Goal: Task Accomplishment & Management: Manage account settings

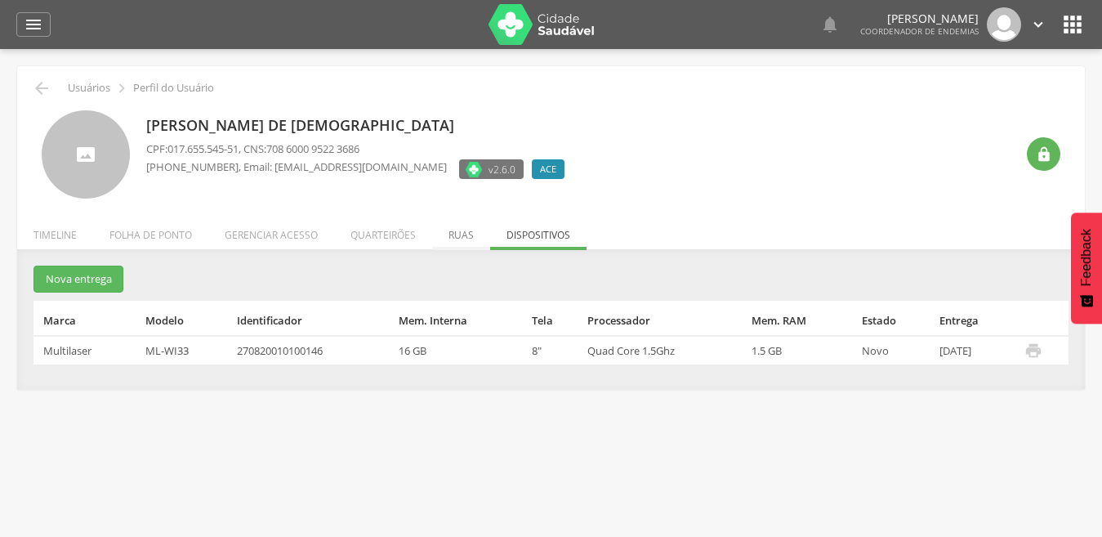
click at [457, 238] on li "Ruas" at bounding box center [461, 231] width 58 height 38
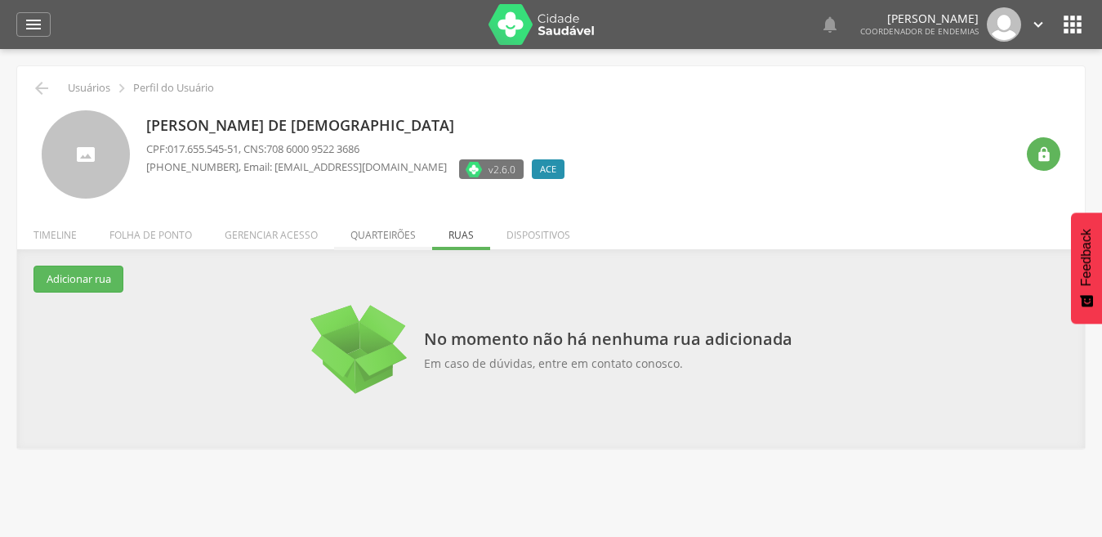
click at [384, 238] on li "Quarteirões" at bounding box center [383, 231] width 98 height 38
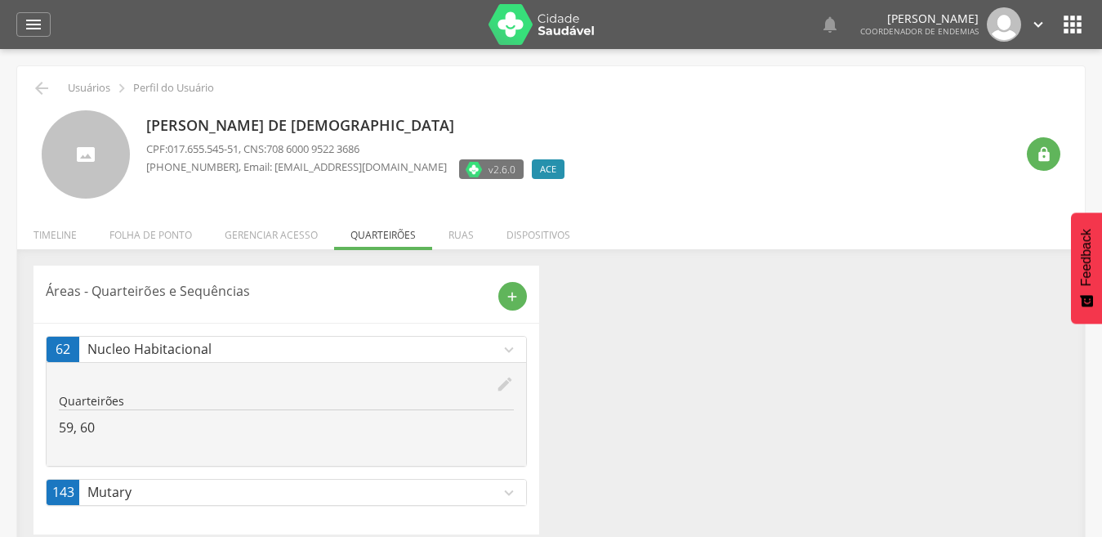
click at [276, 232] on li "Gerenciar acesso" at bounding box center [271, 231] width 126 height 38
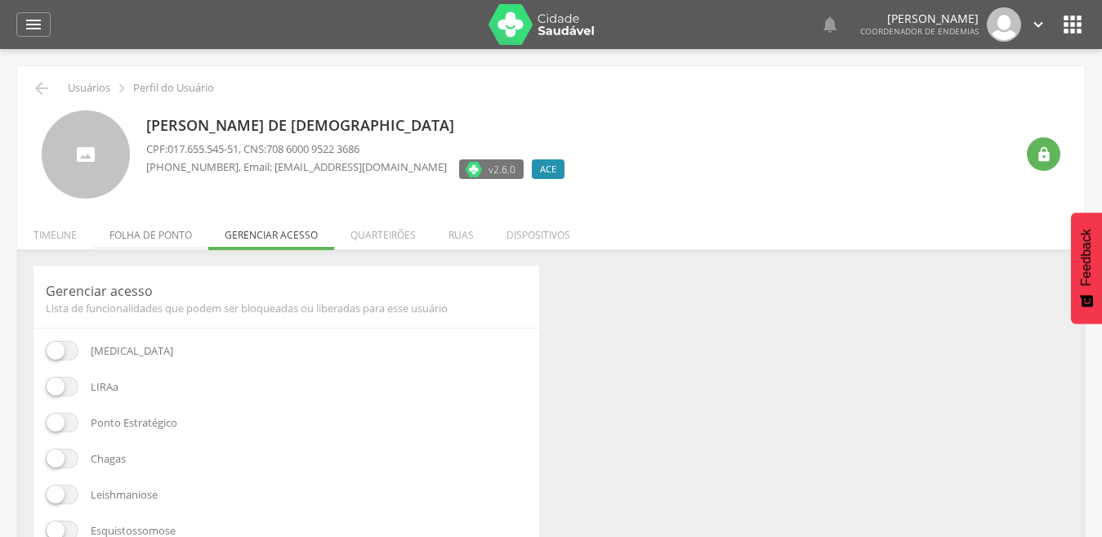
click at [175, 234] on li "Folha de ponto" at bounding box center [150, 231] width 115 height 38
click at [175, 234] on ul "Início Produtividade Timeline Folha de ponto Remapeamento Gerenciar acesso Quar…" at bounding box center [550, 235] width 1067 height 14
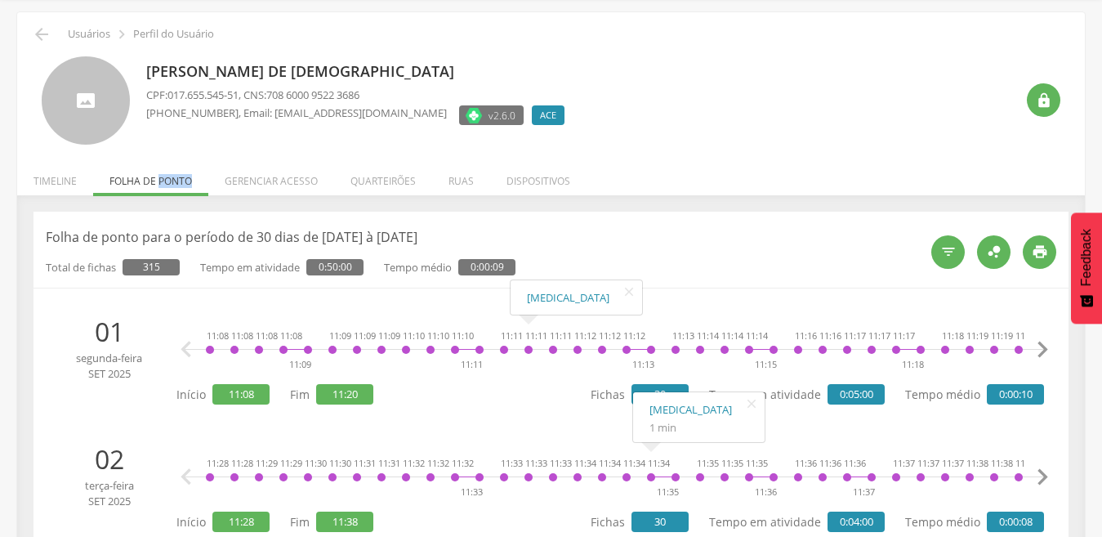
scroll to position [115, 0]
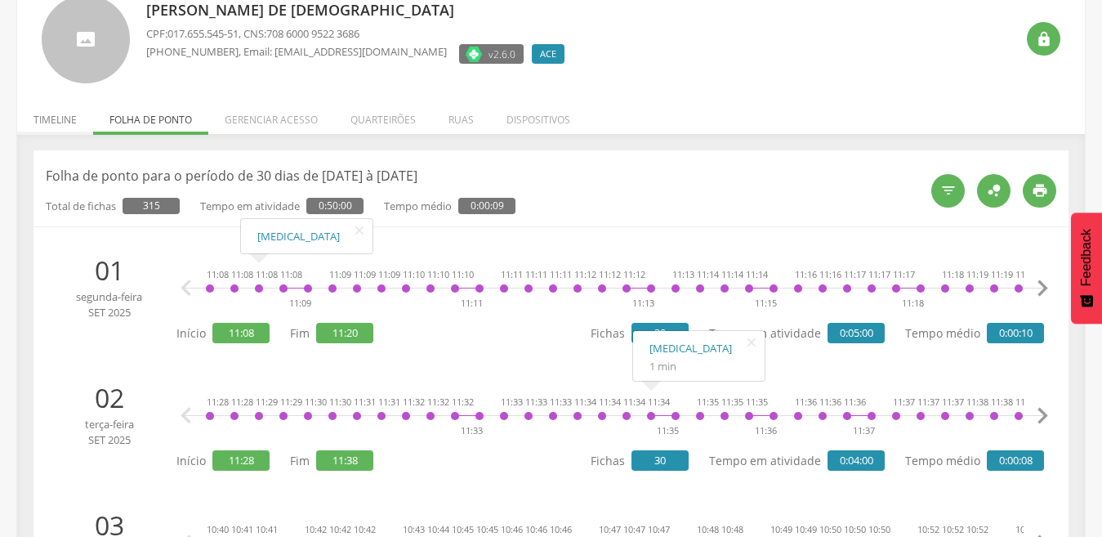
click at [54, 122] on li "Timeline" at bounding box center [55, 115] width 76 height 38
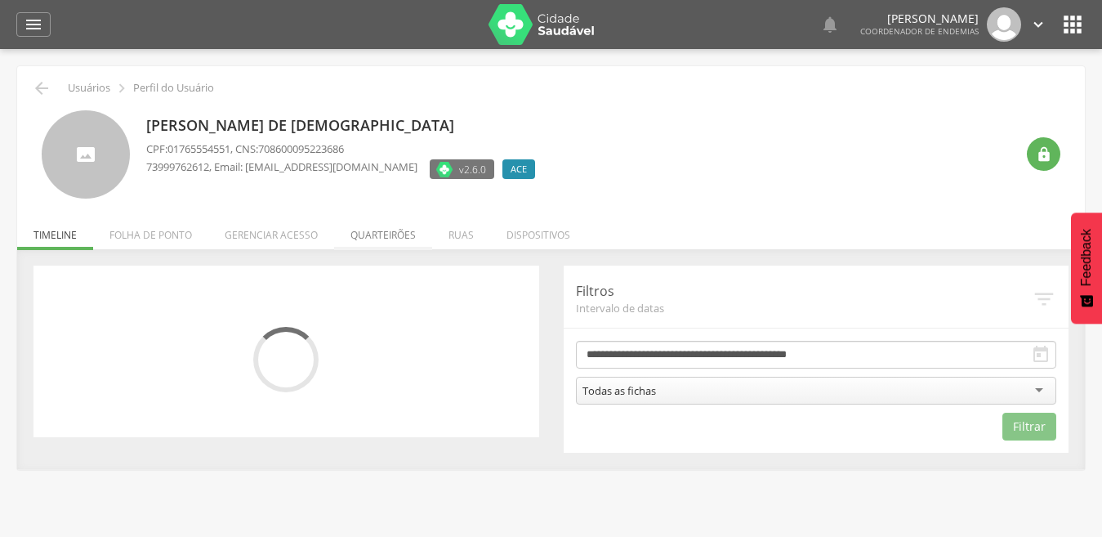
click at [388, 232] on li "Quarteirões" at bounding box center [383, 231] width 98 height 38
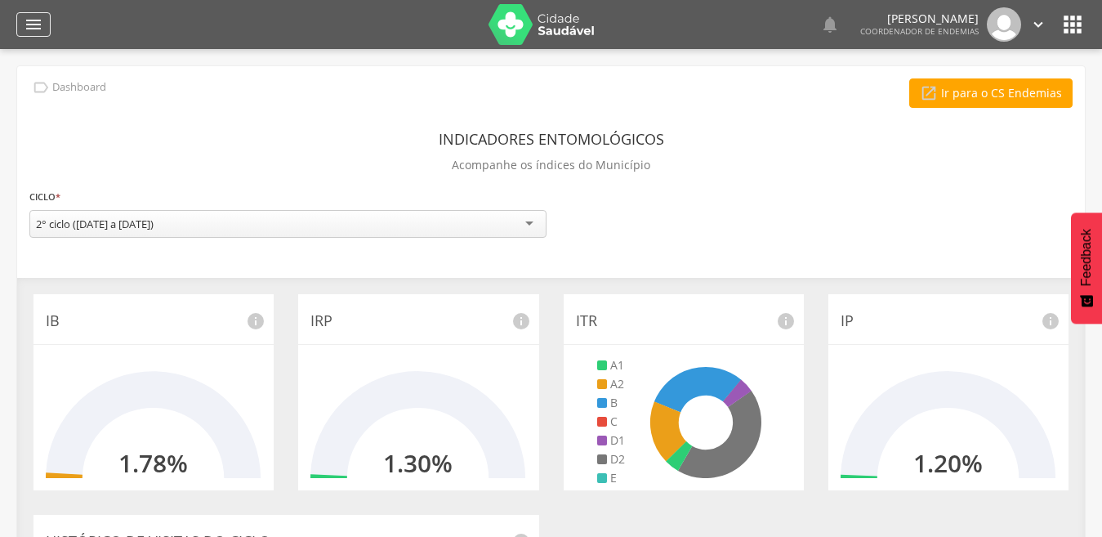
click at [34, 29] on icon "" at bounding box center [34, 25] width 20 height 20
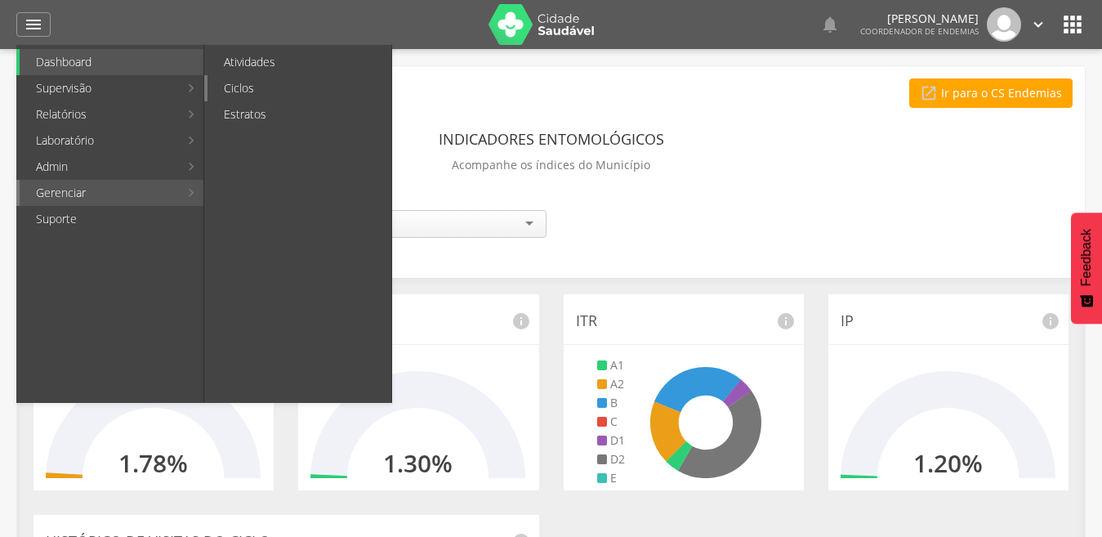
click at [254, 94] on link "Ciclos" at bounding box center [299, 88] width 184 height 26
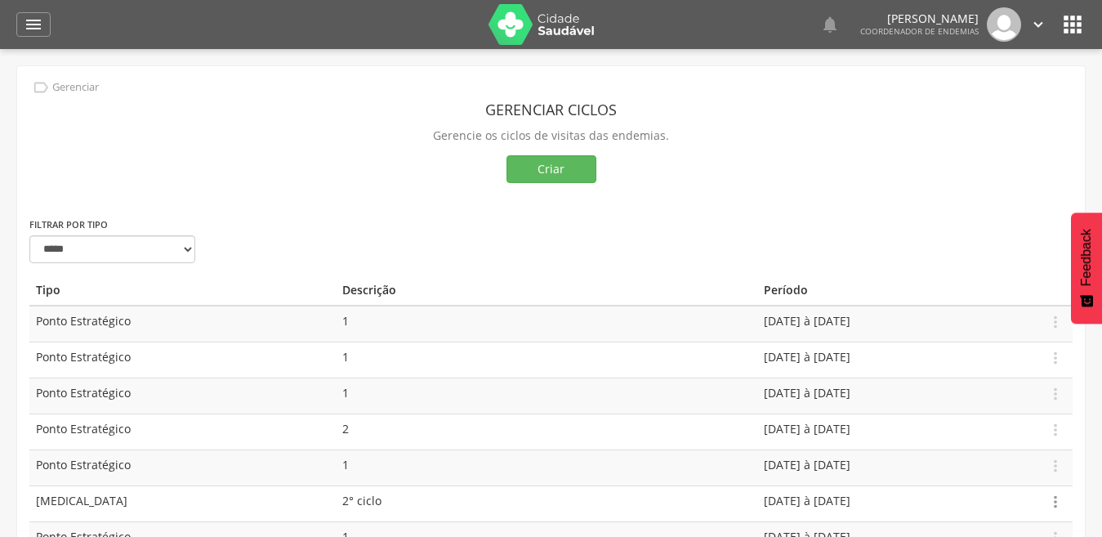
click at [1054, 501] on icon "" at bounding box center [1055, 501] width 18 height 18
click at [973, 460] on link "Editar" at bounding box center [998, 454] width 129 height 20
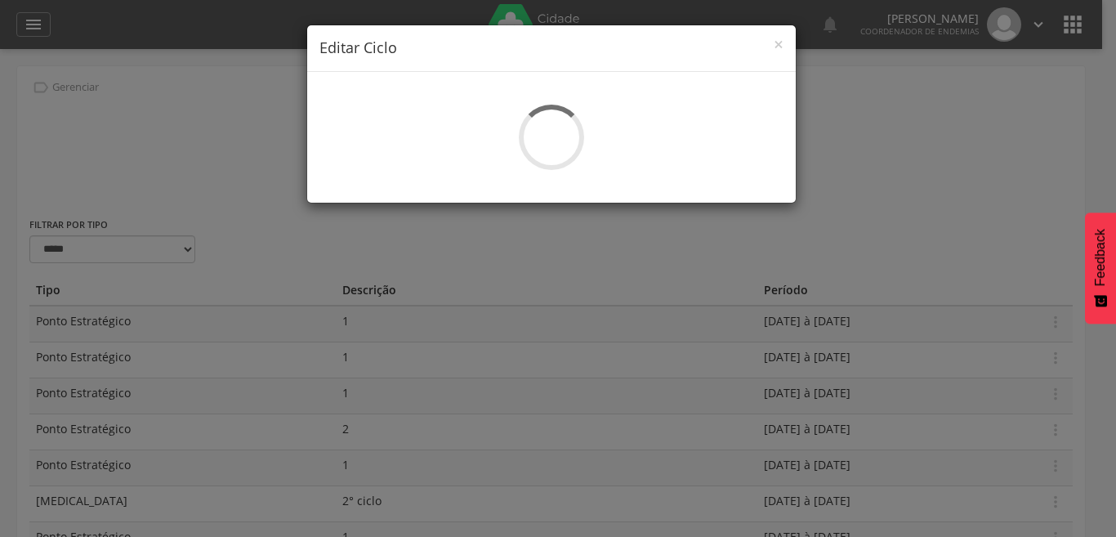
select select "*"
type input "********"
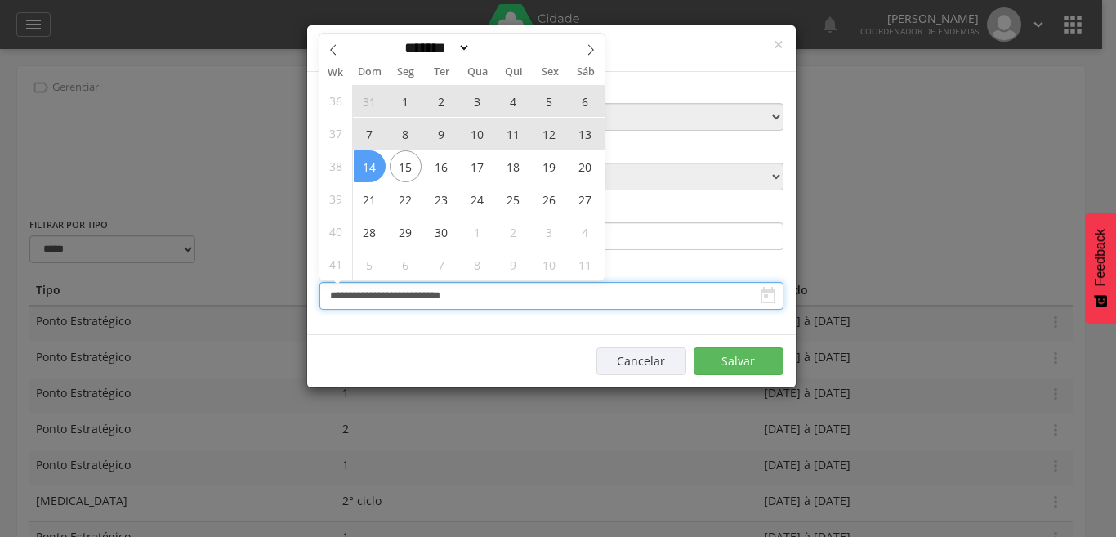
click at [715, 301] on input "**********" at bounding box center [551, 296] width 464 height 28
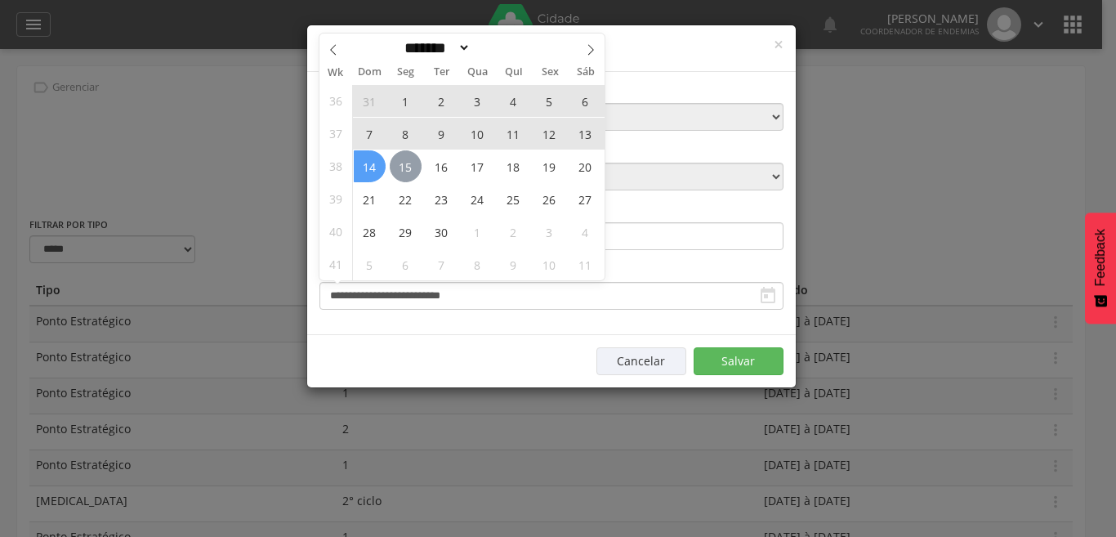
click at [397, 171] on span "15" at bounding box center [406, 166] width 32 height 32
type input "**********"
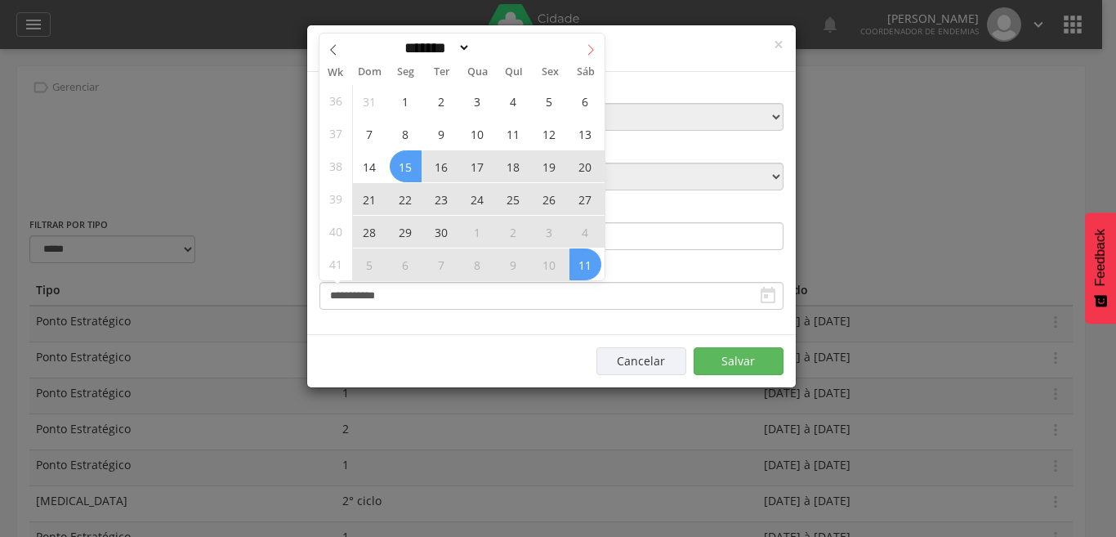
click at [592, 44] on icon at bounding box center [590, 49] width 11 height 11
select select "*"
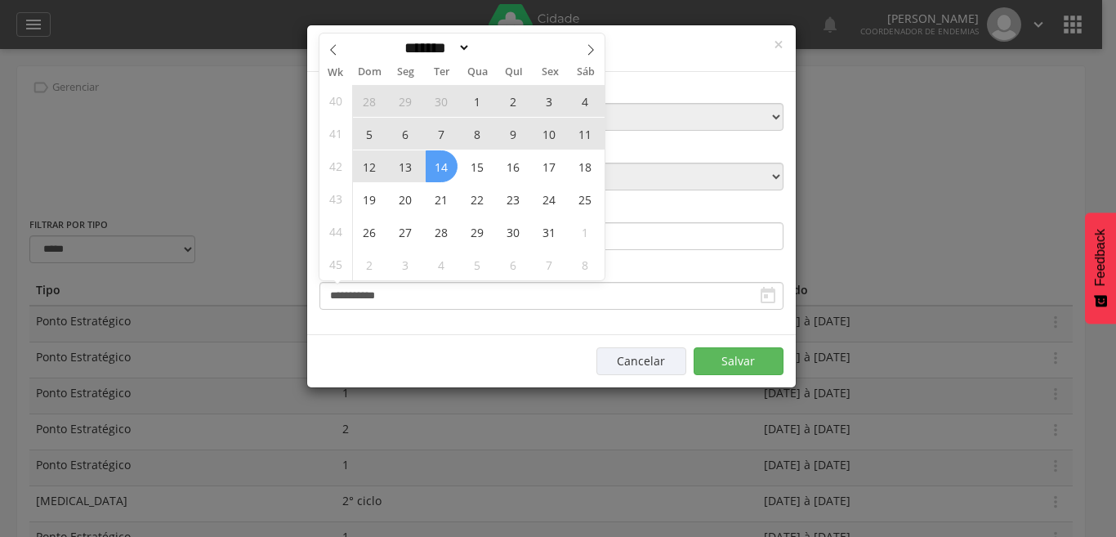
click at [444, 168] on span "14" at bounding box center [442, 166] width 32 height 32
type input "**********"
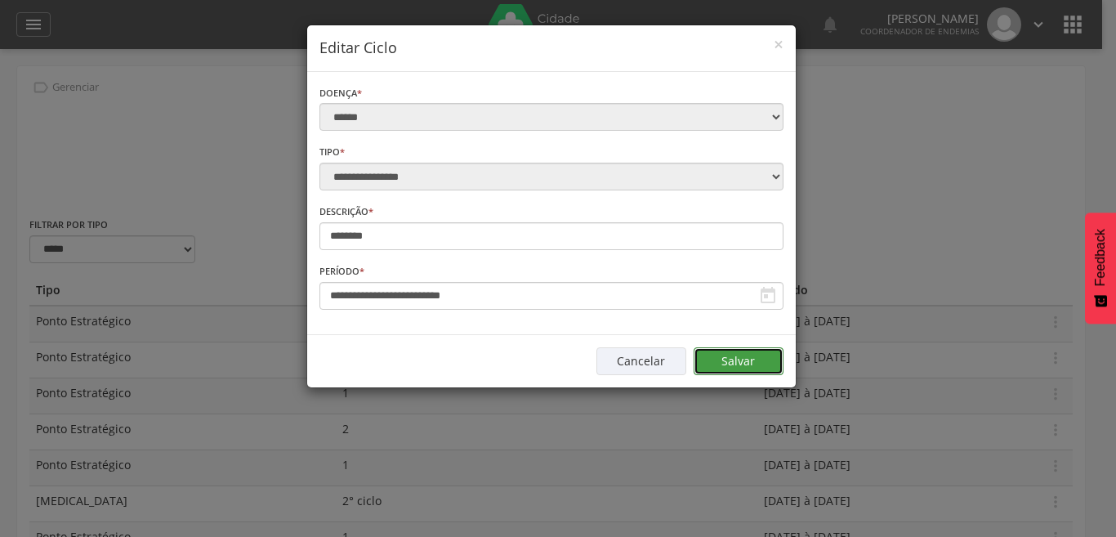
click at [723, 359] on button "Salvar" at bounding box center [738, 361] width 90 height 28
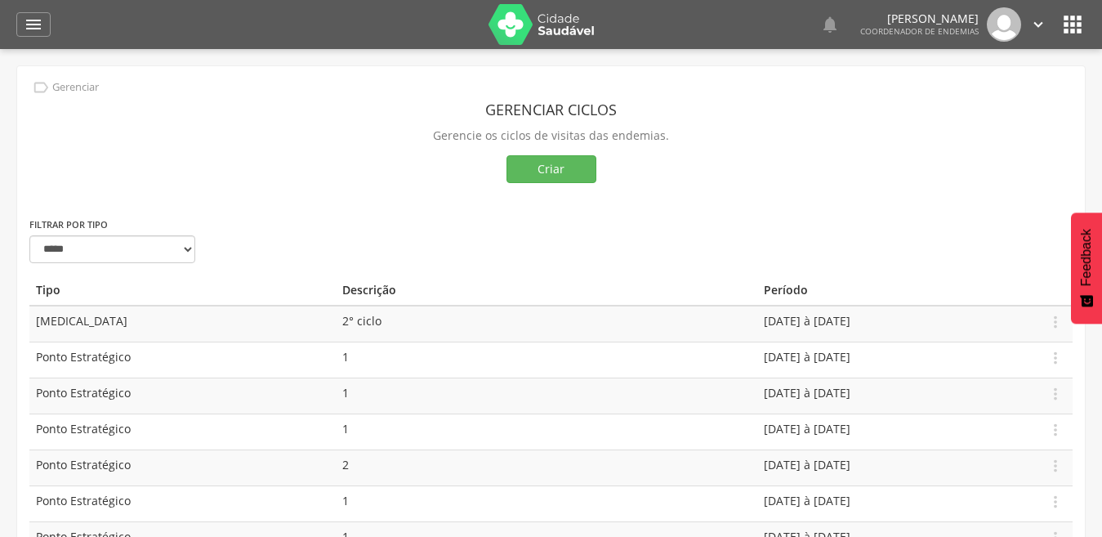
click at [1069, 26] on icon "" at bounding box center [1072, 24] width 26 height 26
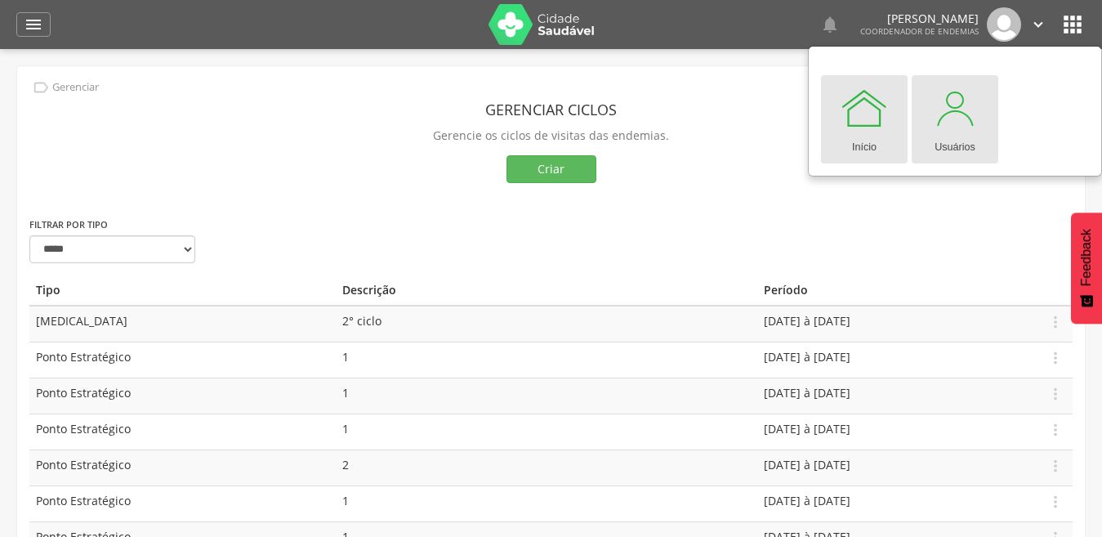
click at [958, 128] on div at bounding box center [954, 107] width 49 height 49
click at [957, 127] on div at bounding box center [954, 107] width 49 height 49
click at [958, 127] on div at bounding box center [954, 107] width 49 height 49
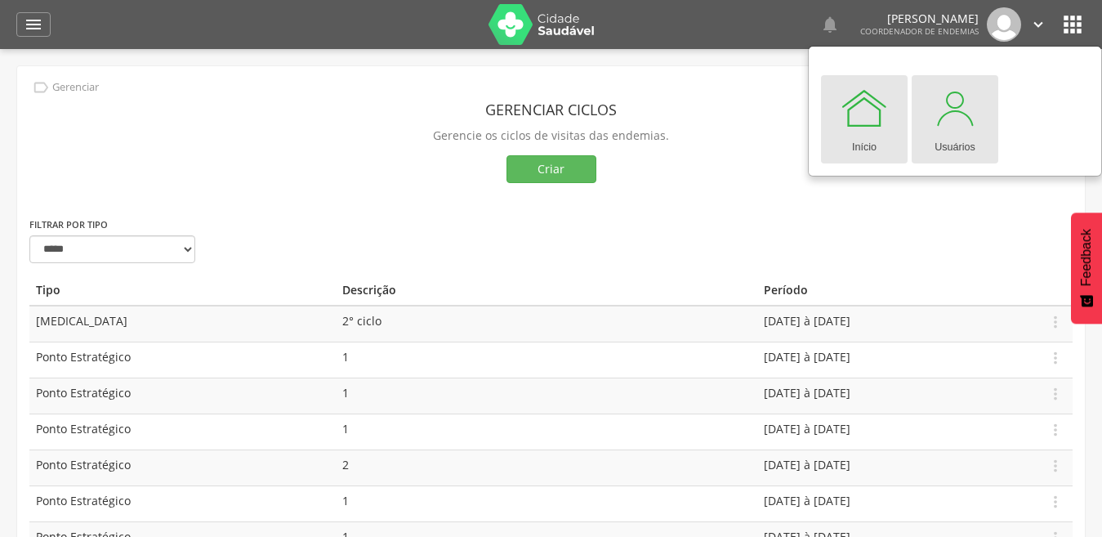
click at [958, 127] on div at bounding box center [954, 107] width 49 height 49
